Goal: Task Accomplishment & Management: Use online tool/utility

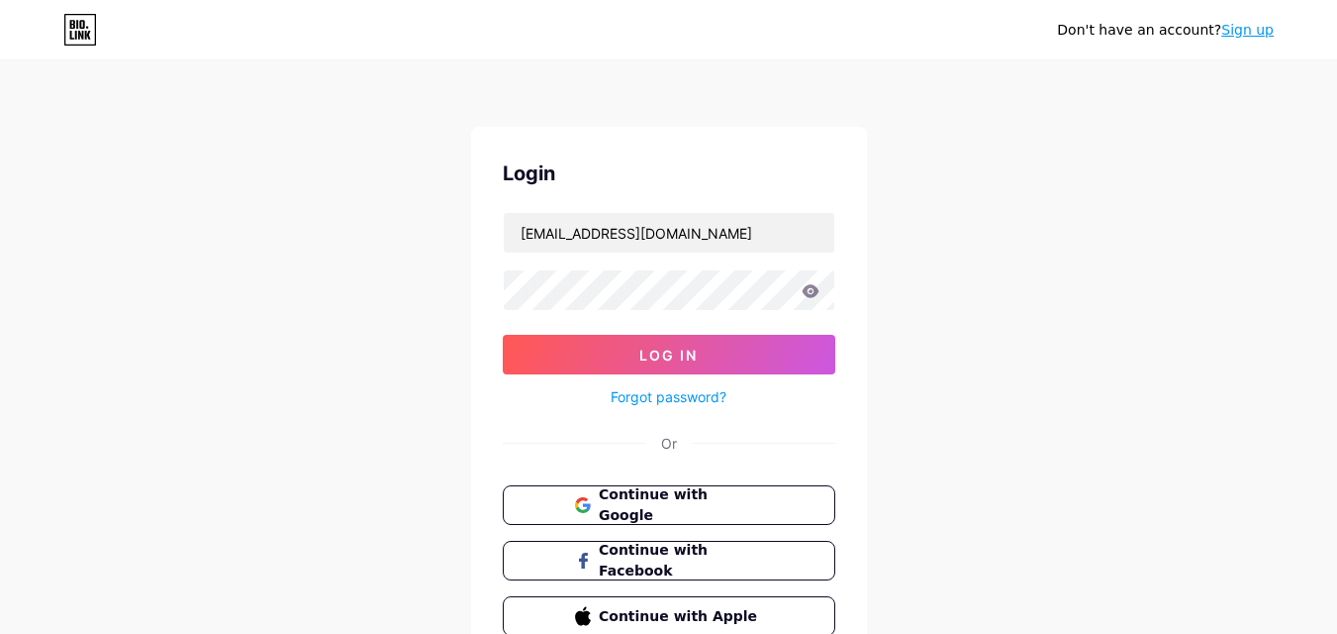
type input "[EMAIL_ADDRESS][DOMAIN_NAME]"
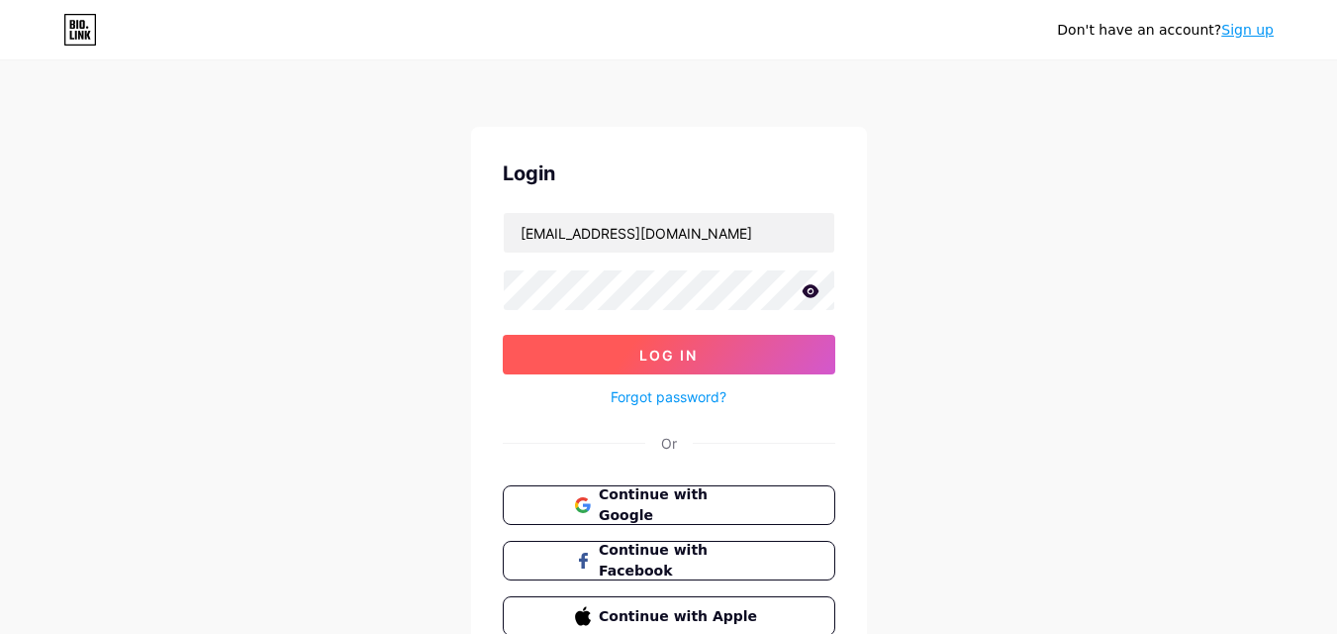
click at [626, 343] on button "Log In" at bounding box center [669, 355] width 333 height 40
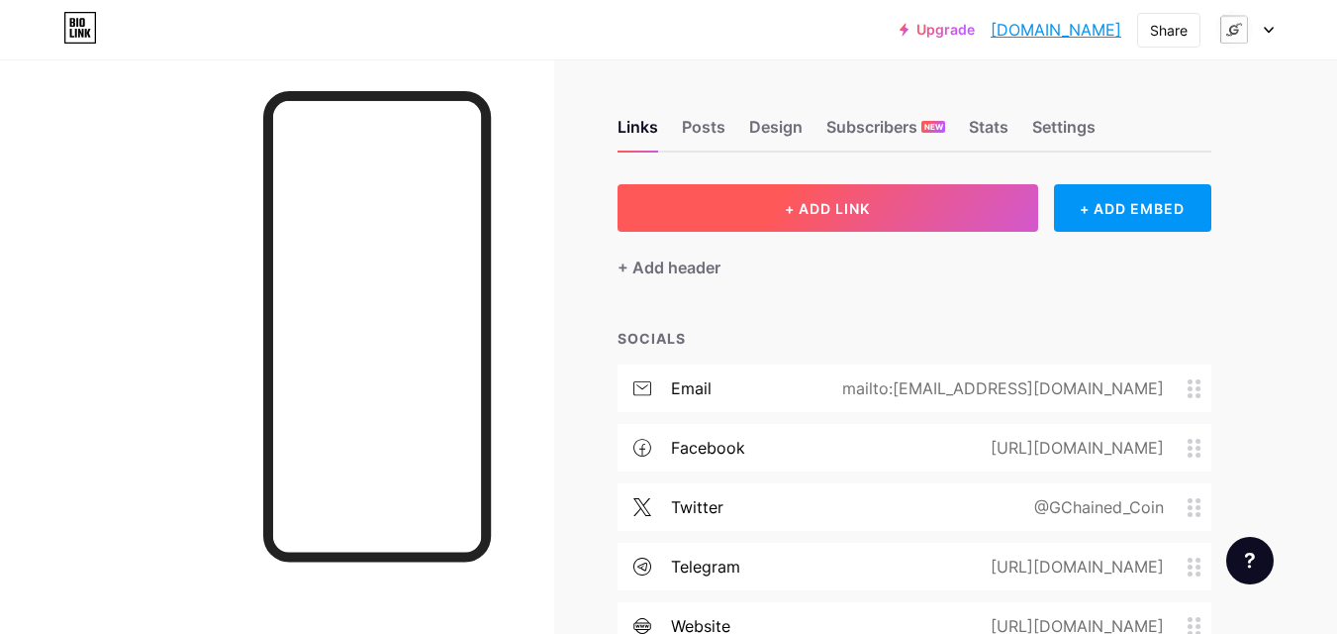
click at [719, 194] on button "+ ADD LINK" at bounding box center [828, 208] width 421 height 48
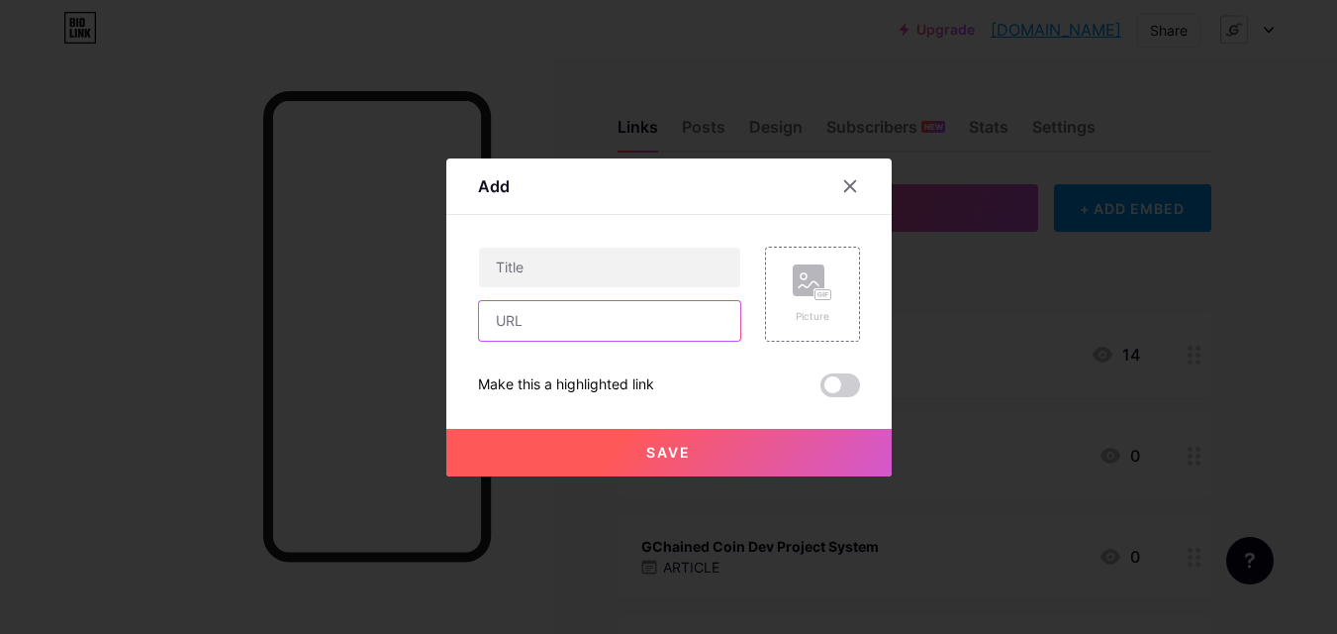
click at [658, 331] on input "text" at bounding box center [609, 321] width 261 height 40
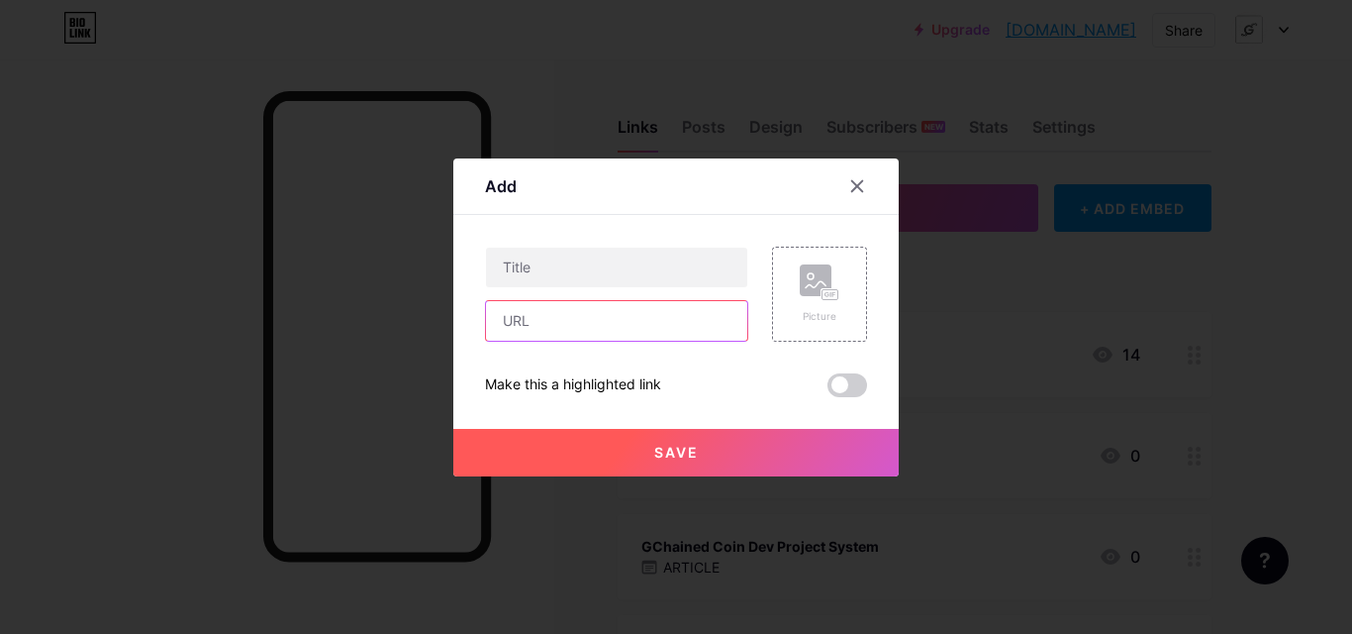
click at [639, 316] on input "text" at bounding box center [616, 321] width 261 height 40
paste input "[DOMAIN_NAME][URL]"
type input "[DOMAIN_NAME][URL]"
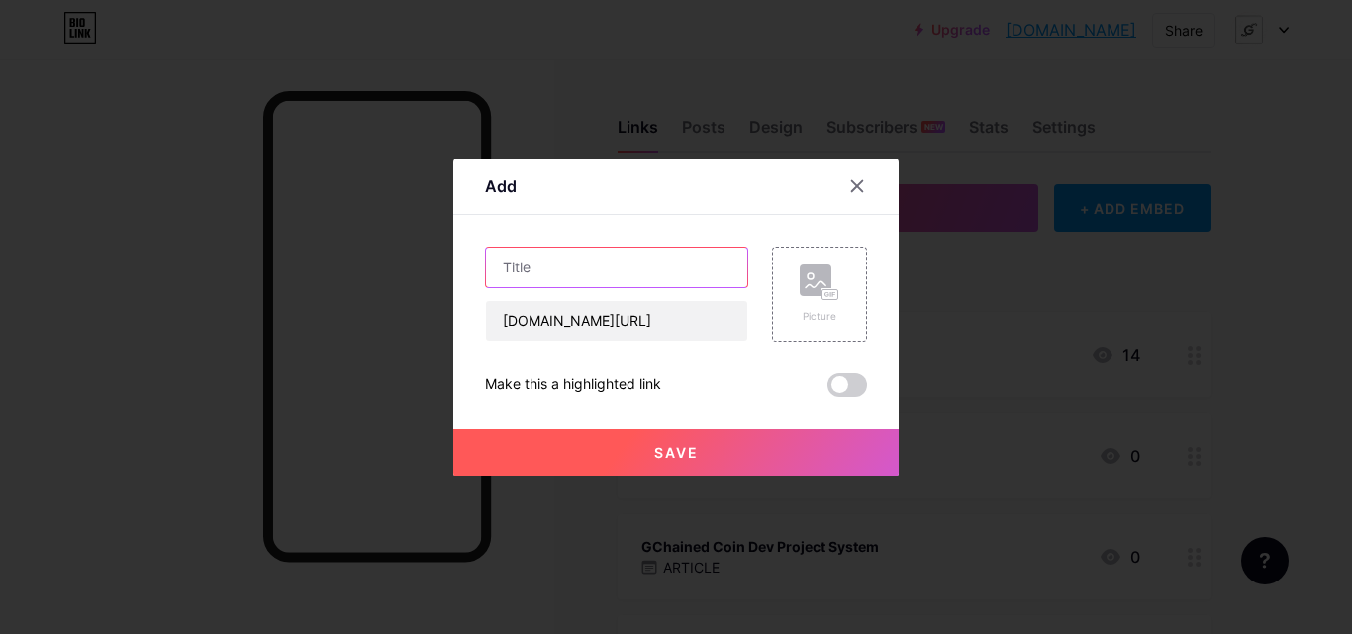
click at [641, 271] on input "text" at bounding box center [616, 267] width 261 height 40
paste input "AI Website Generator"
type input "GCHAINED [PERSON_NAME] Website Generator"
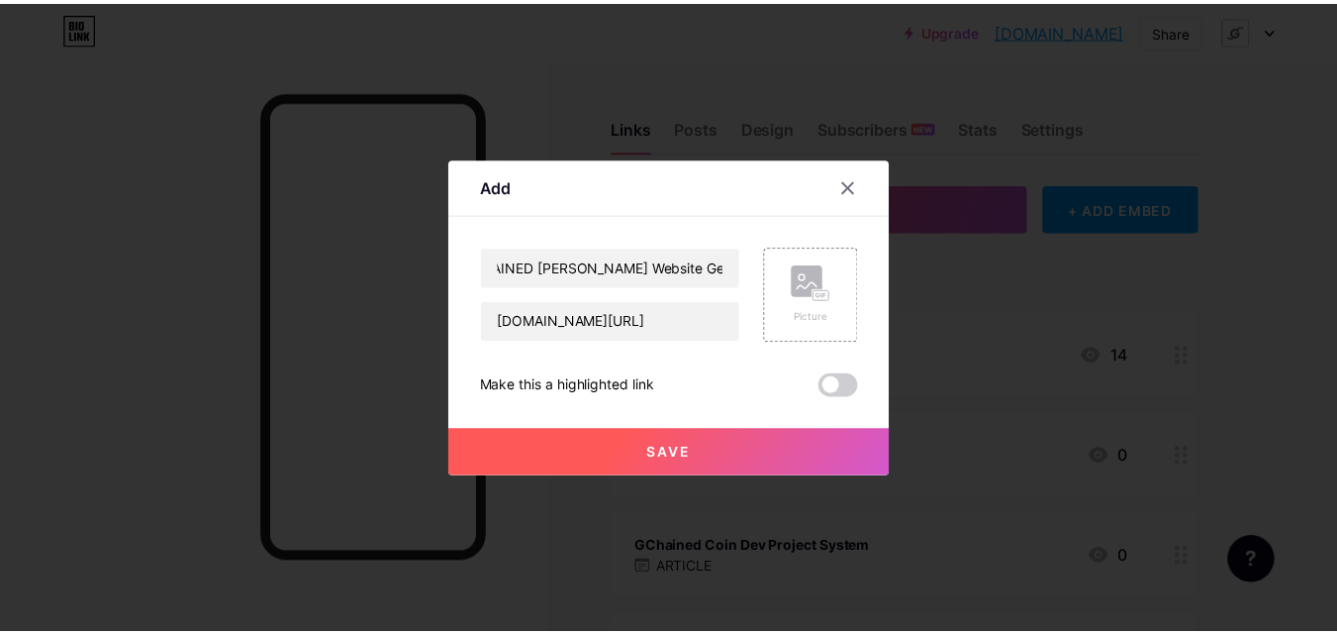
scroll to position [0, 0]
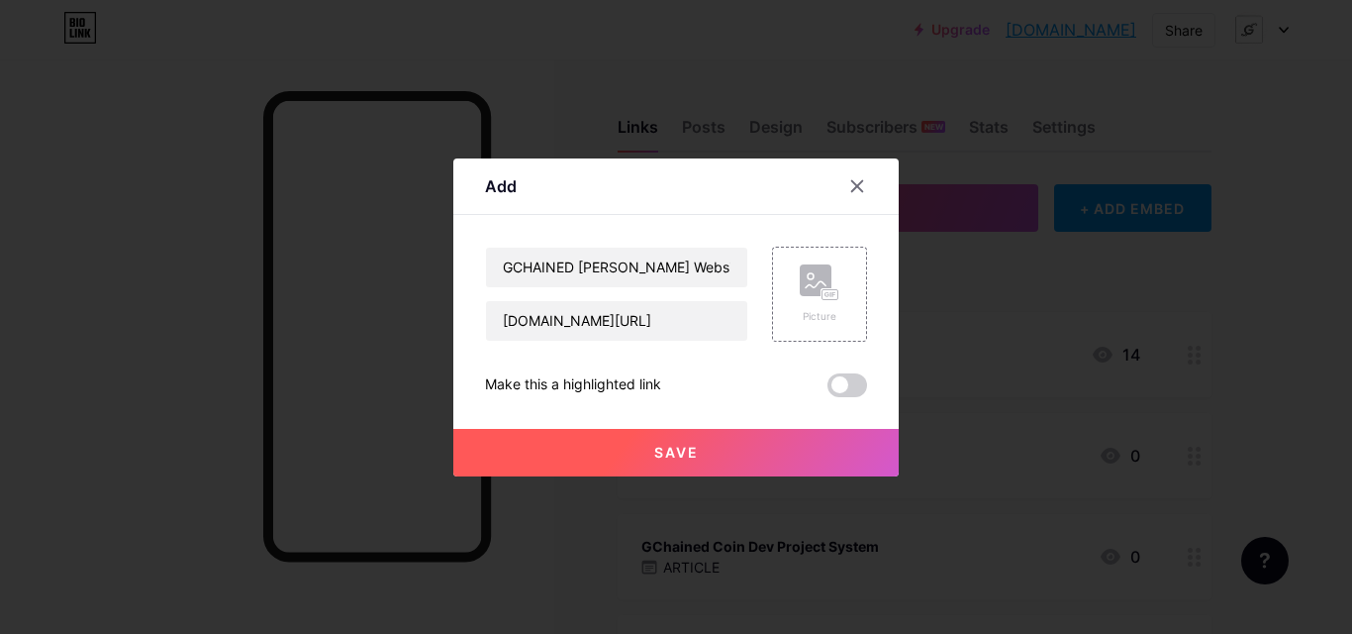
click at [658, 448] on span "Save" at bounding box center [676, 452] width 45 height 17
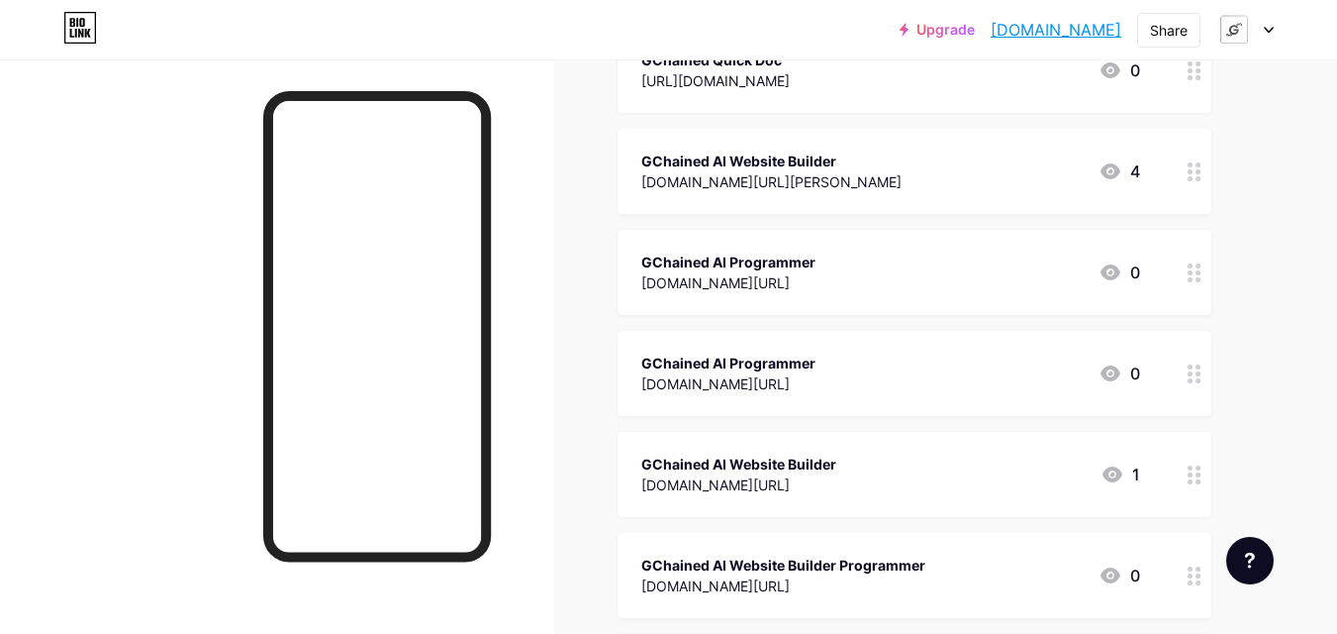
scroll to position [10435, 0]
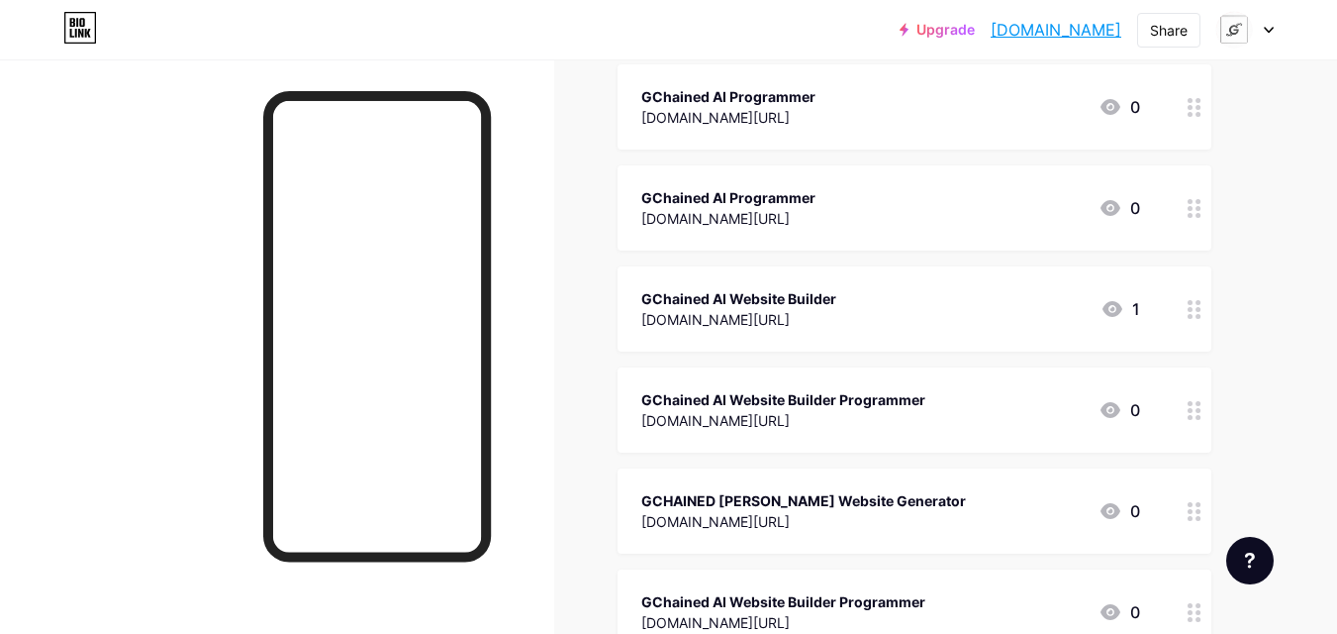
click at [1270, 35] on div at bounding box center [1245, 30] width 57 height 36
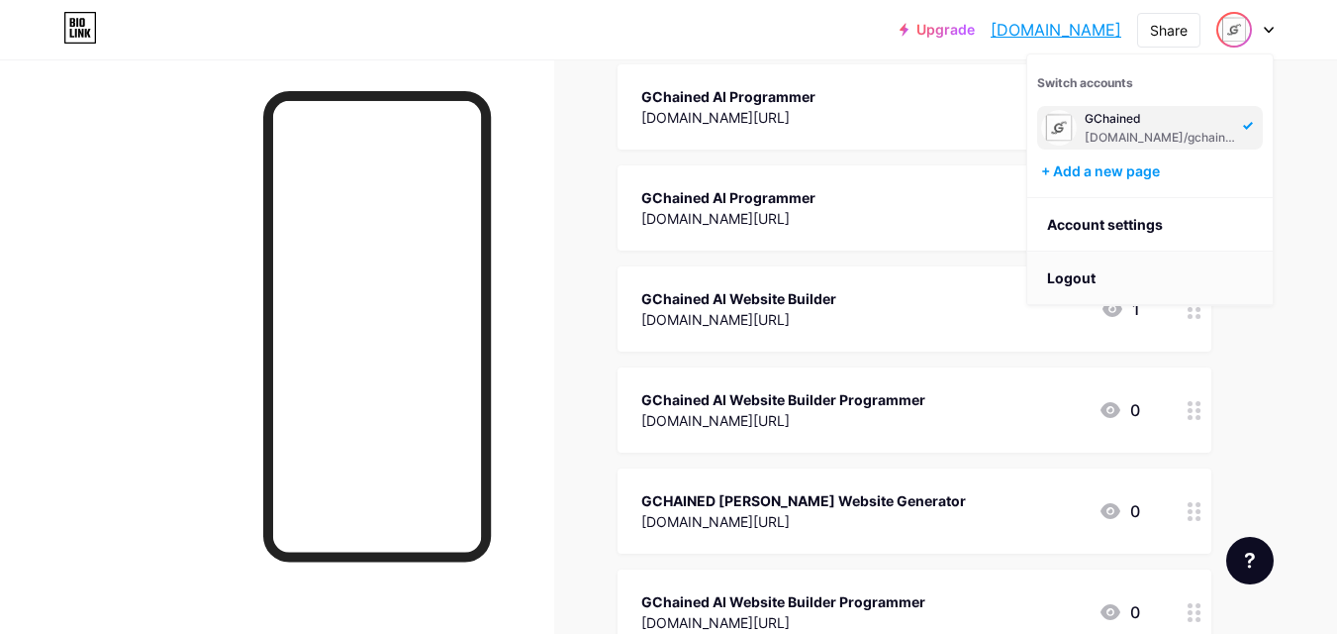
click at [1160, 268] on li "Logout" at bounding box center [1151, 277] width 246 height 53
